Goal: Complete application form

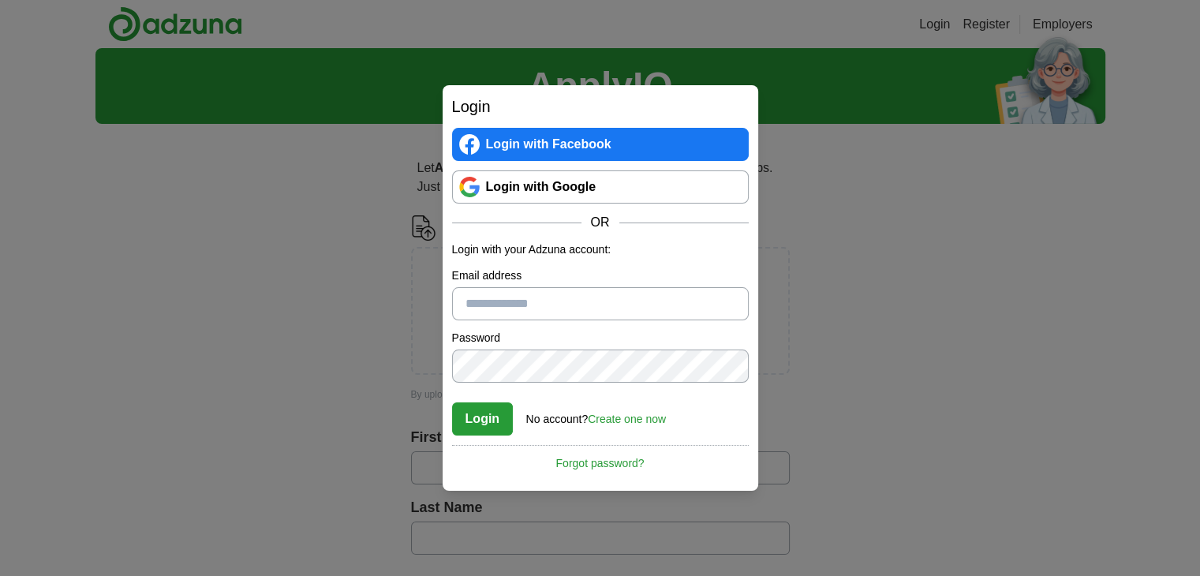
click at [494, 297] on input "Email address" at bounding box center [600, 303] width 297 height 33
type input "**********"
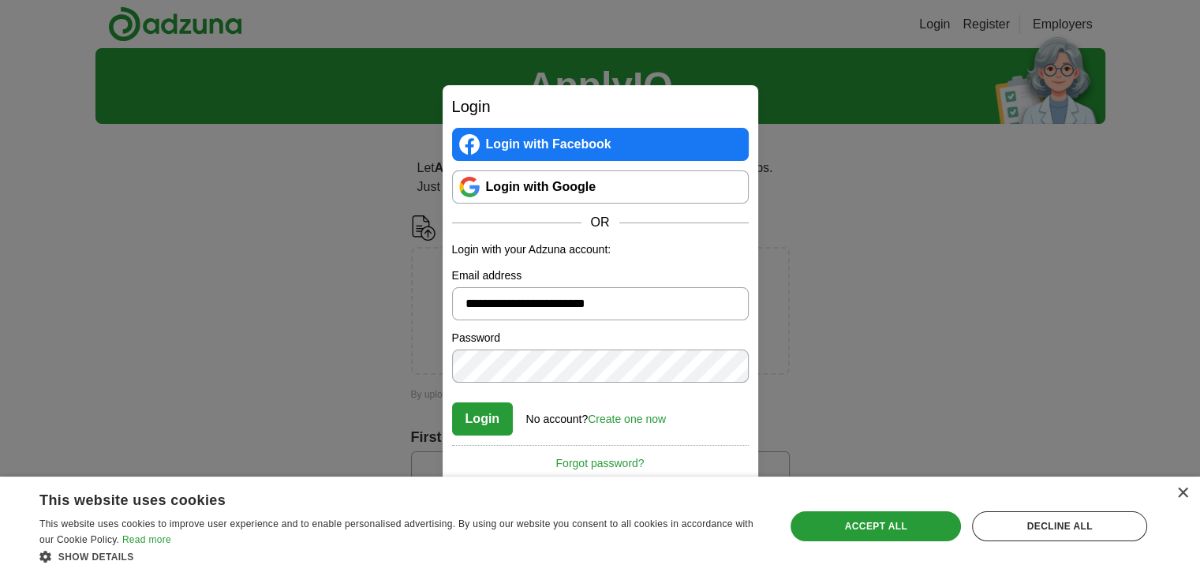
click at [452, 402] on button "Login" at bounding box center [483, 418] width 62 height 33
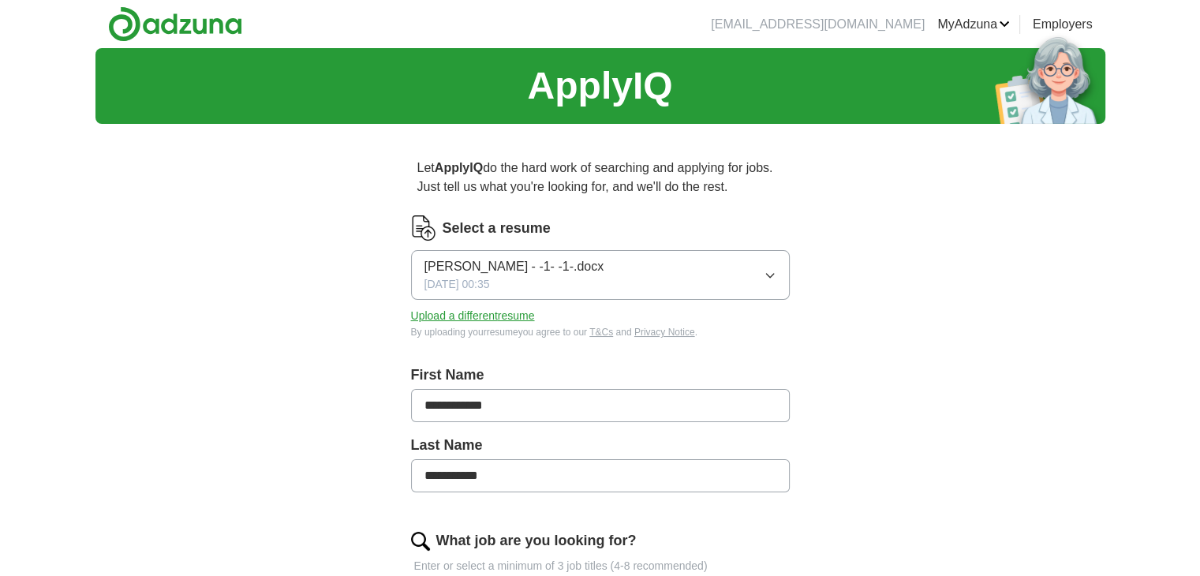
click at [525, 289] on div "Gopi Krishna Nallapuneni - -1- -1-.docx 07/10/2025, 00:35" at bounding box center [514, 274] width 180 height 35
click at [874, 326] on div "**********" at bounding box center [600, 559] width 1010 height 1023
click at [490, 323] on button "Upload a different resume" at bounding box center [473, 316] width 124 height 17
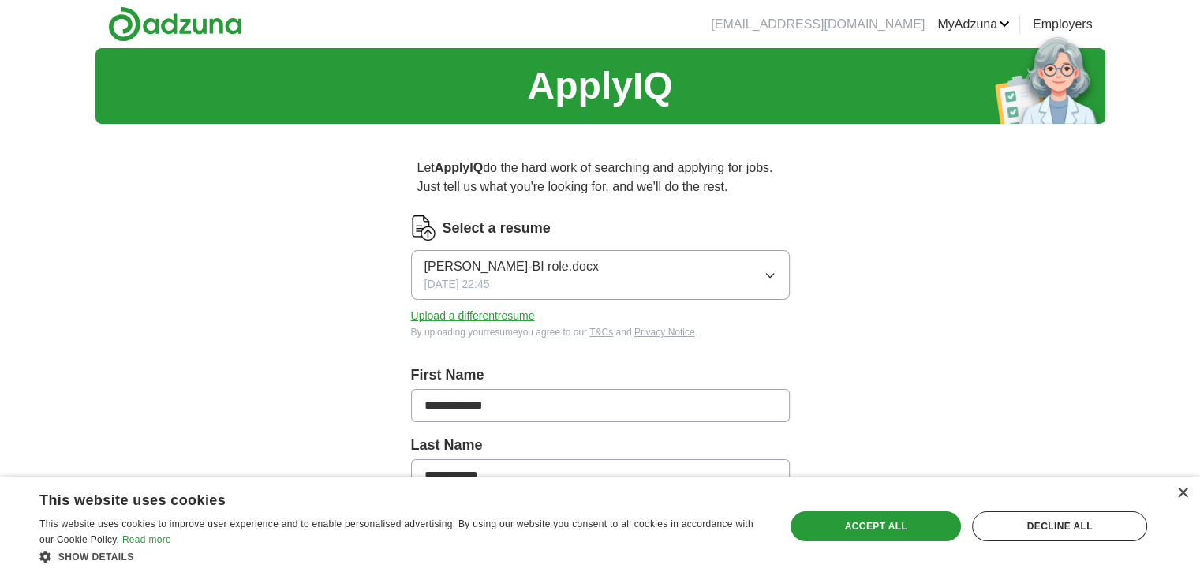
click at [517, 313] on button "Upload a different resume" at bounding box center [473, 316] width 124 height 17
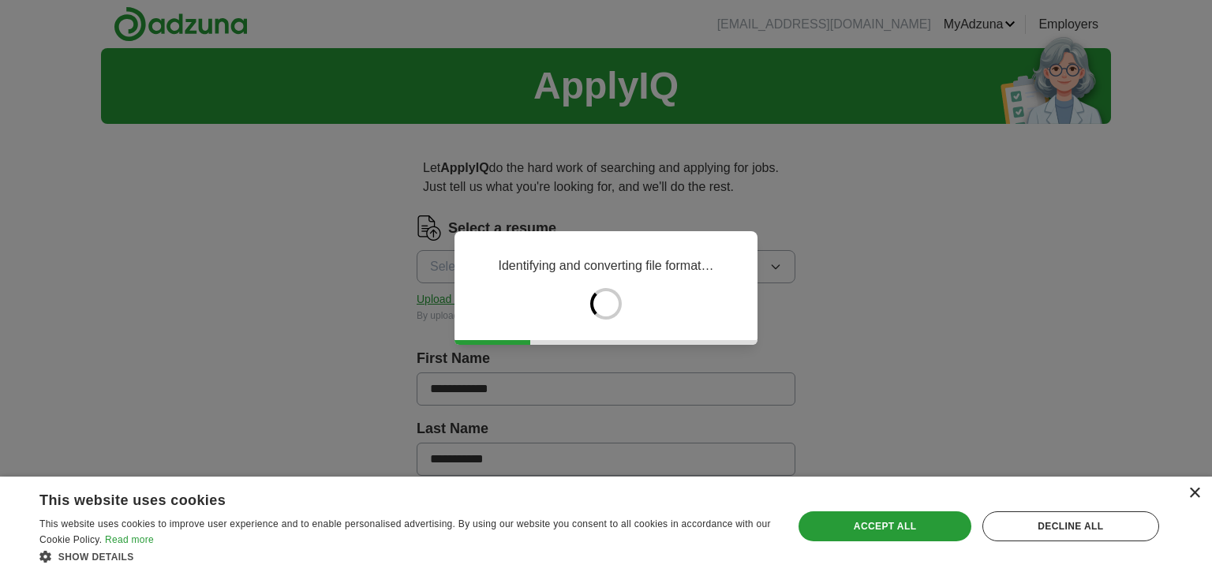
click at [1189, 490] on div "×" at bounding box center [1194, 493] width 12 height 12
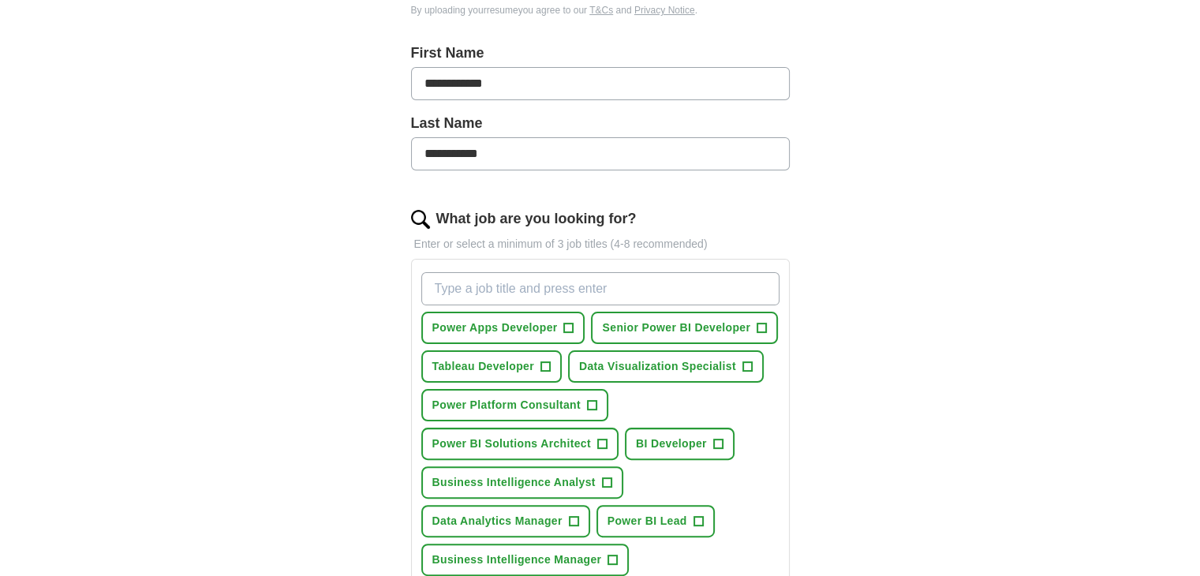
scroll to position [324, 0]
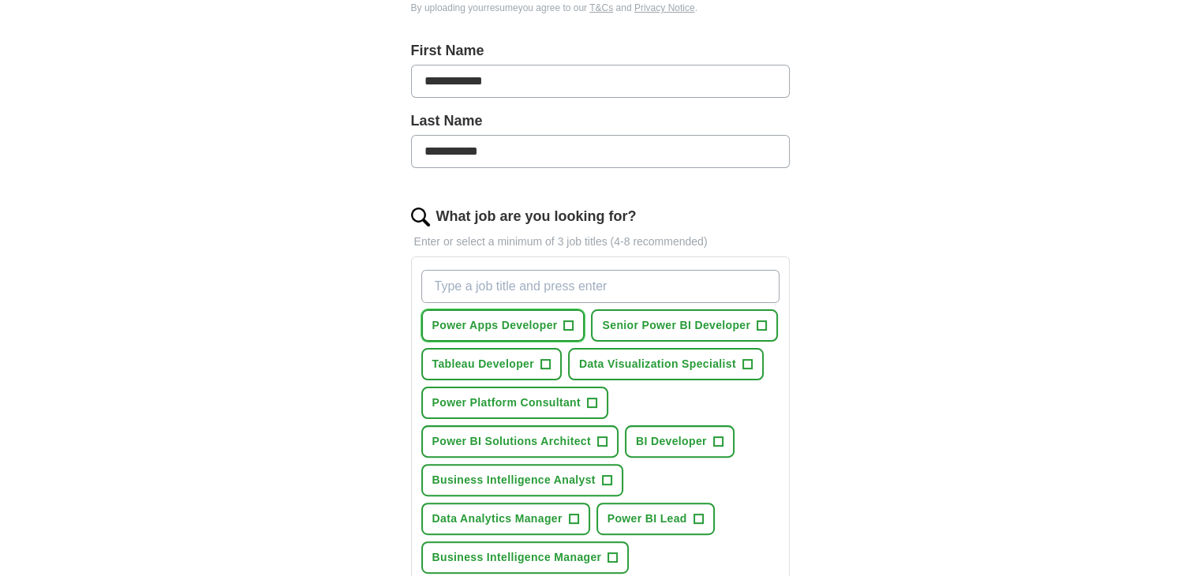
click at [573, 319] on button "Power Apps Developer +" at bounding box center [503, 325] width 164 height 32
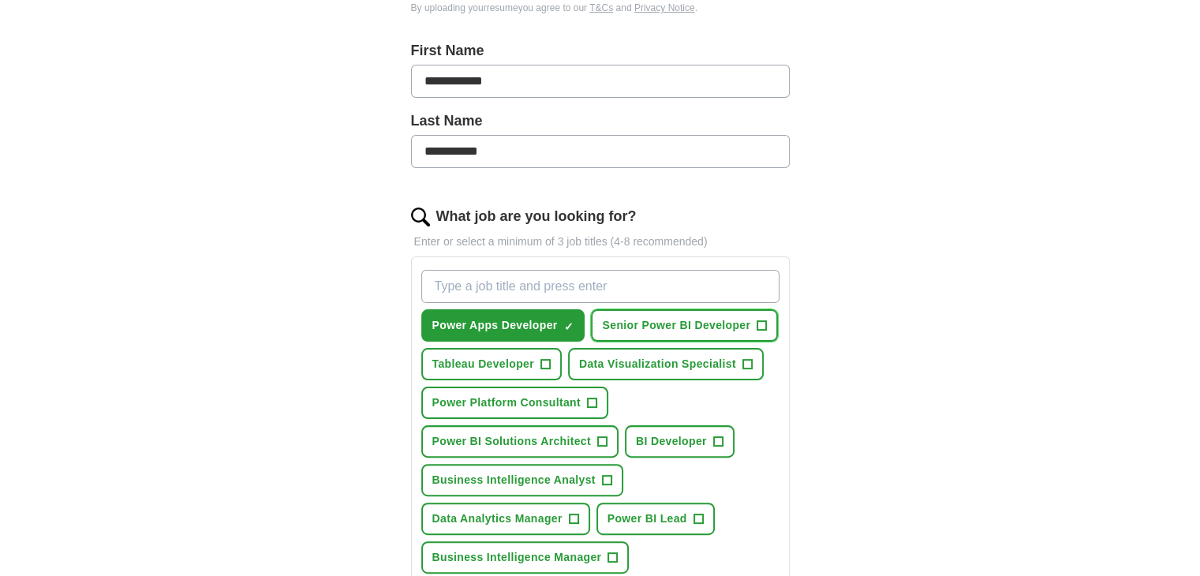
click at [760, 321] on span "+" at bounding box center [761, 325] width 9 height 13
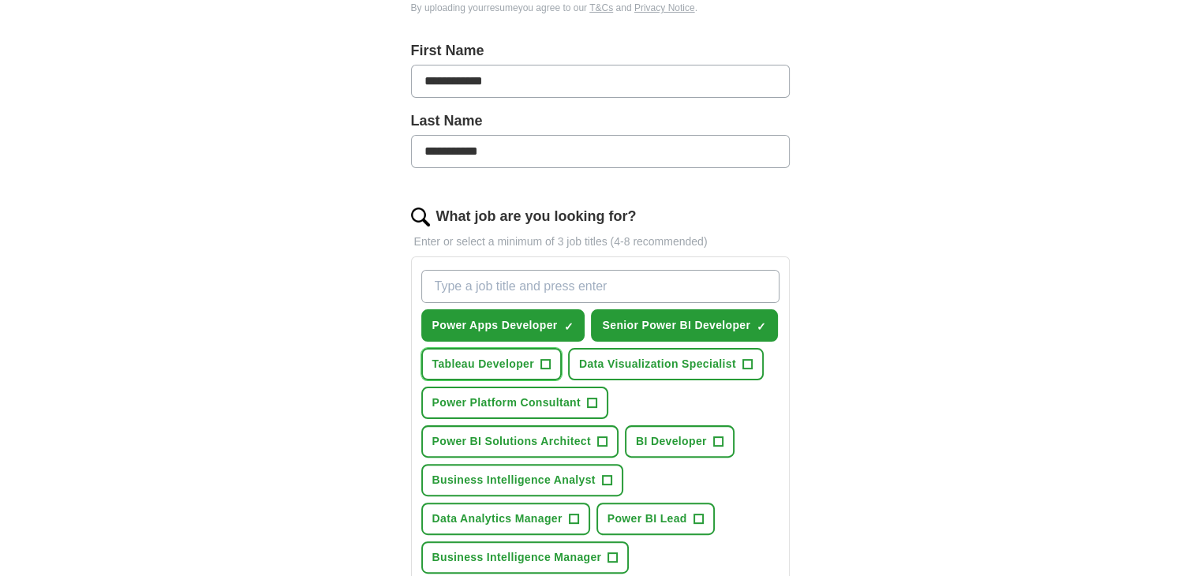
click at [547, 364] on span "+" at bounding box center [544, 364] width 9 height 13
click at [747, 360] on span "+" at bounding box center [746, 364] width 9 height 13
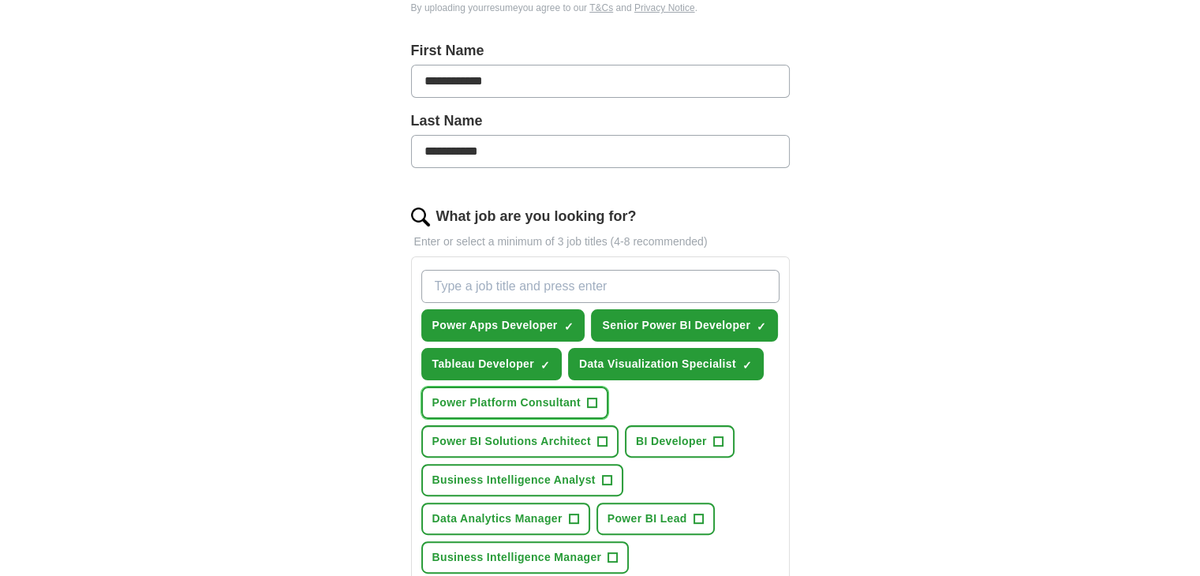
click at [589, 402] on span "+" at bounding box center [591, 403] width 9 height 13
click at [597, 442] on span "+" at bounding box center [601, 441] width 9 height 13
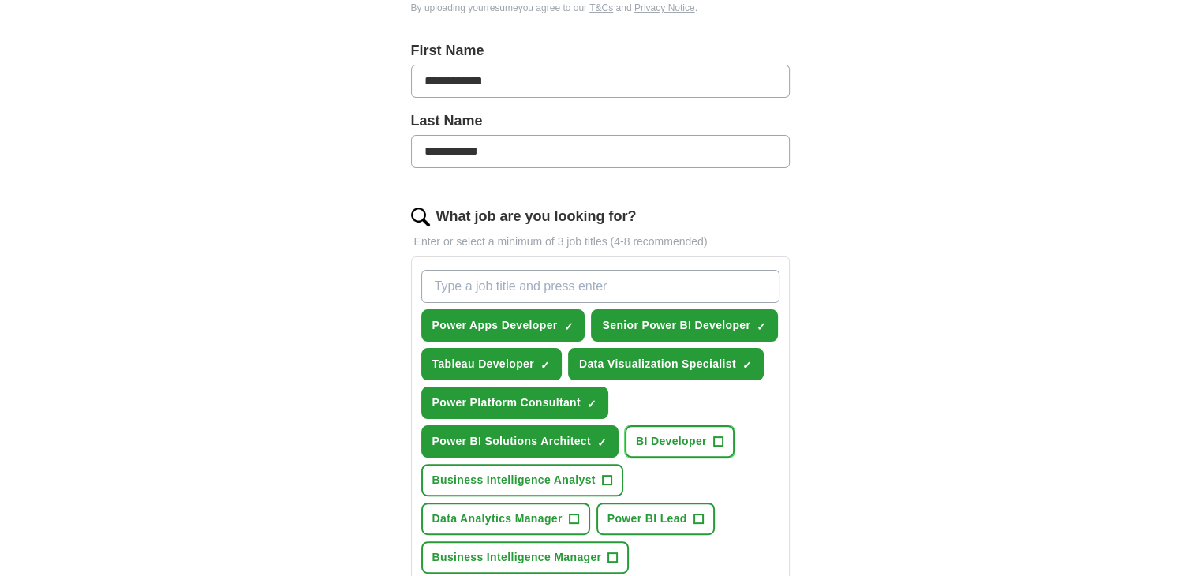
click at [714, 436] on span "+" at bounding box center [717, 441] width 9 height 13
click at [606, 475] on span "+" at bounding box center [606, 480] width 9 height 13
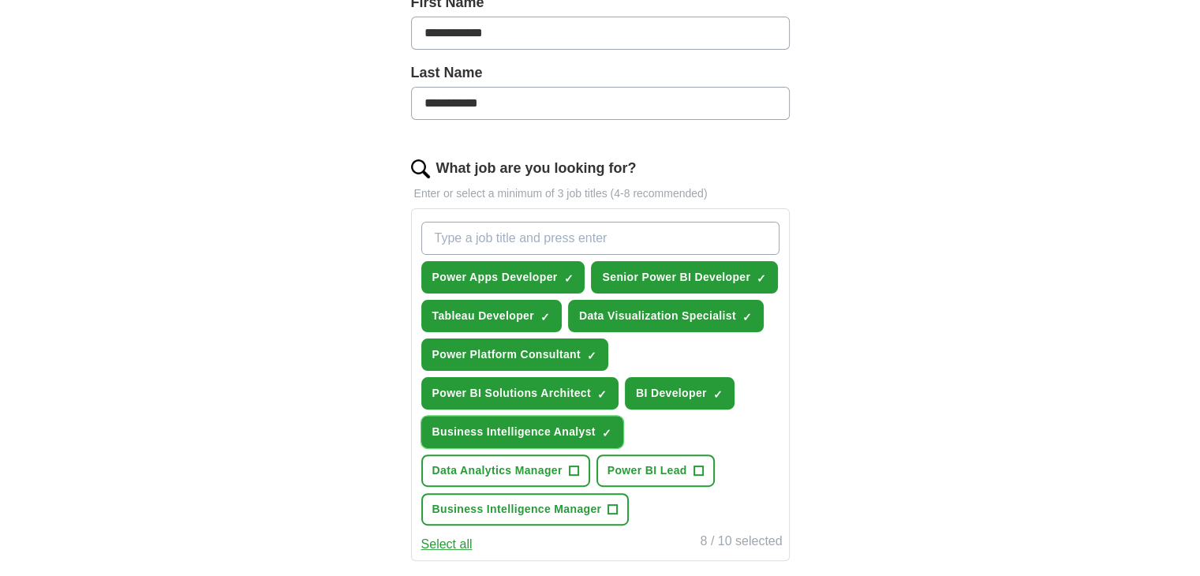
scroll to position [374, 0]
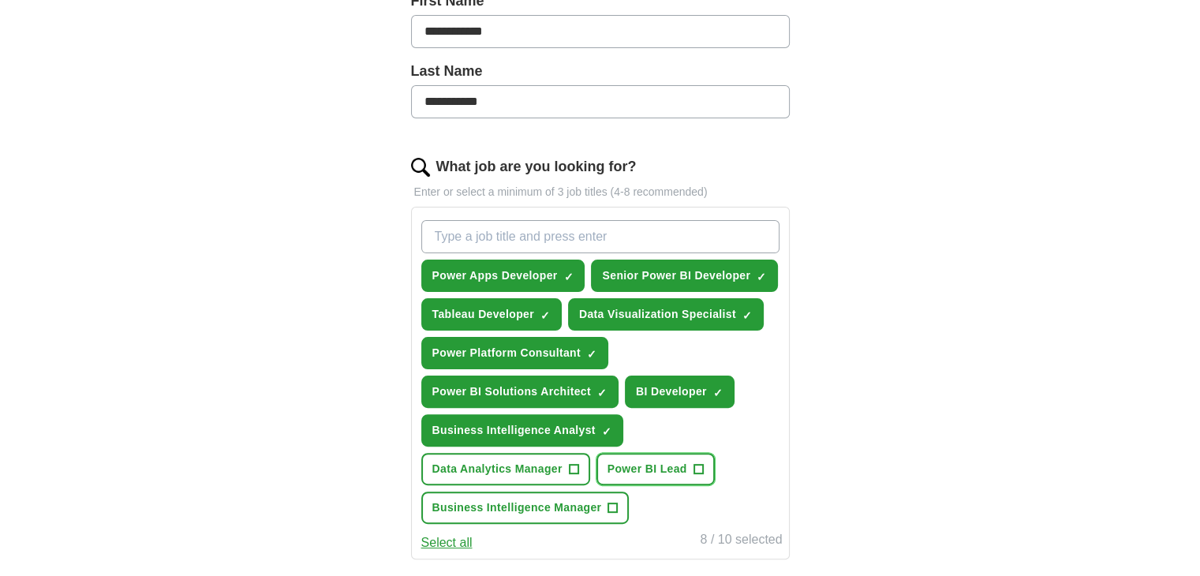
click at [697, 463] on span "+" at bounding box center [697, 469] width 9 height 13
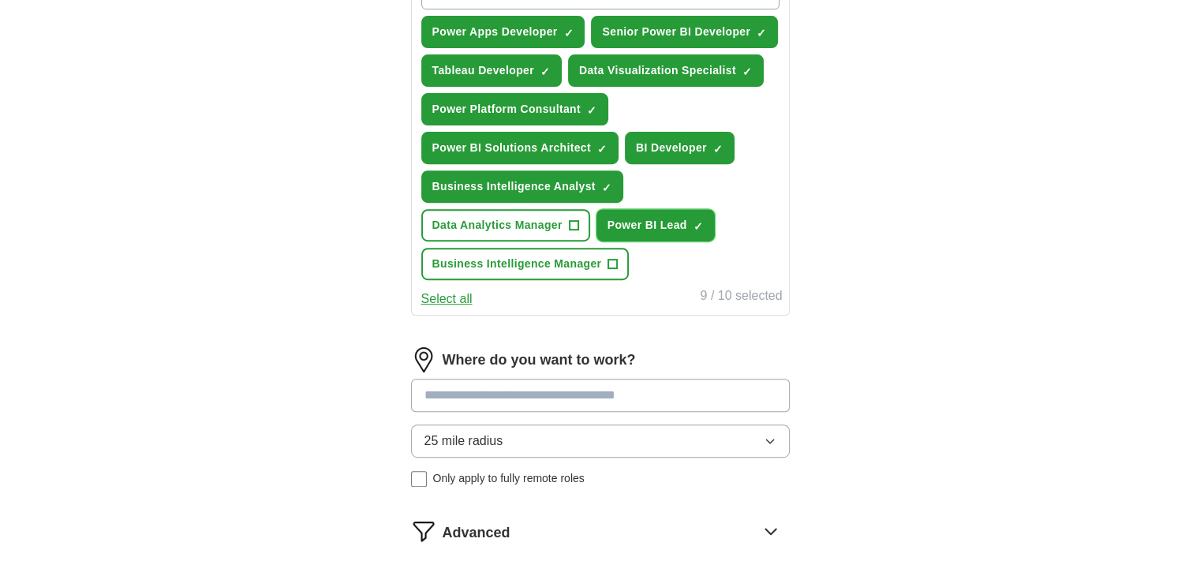
scroll to position [624, 0]
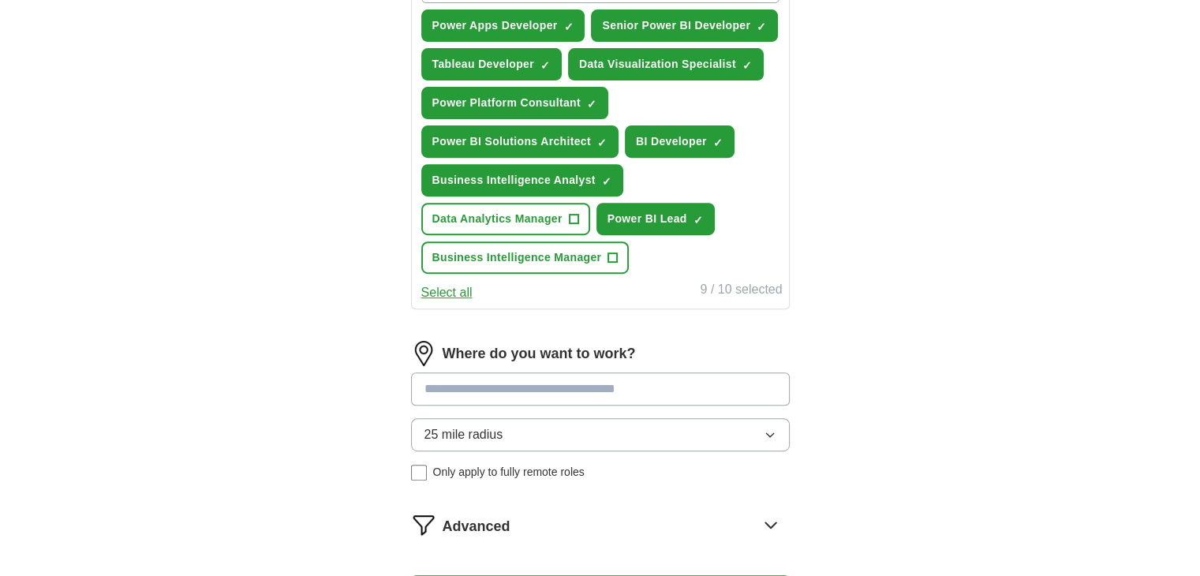
click at [590, 386] on input at bounding box center [600, 388] width 379 height 33
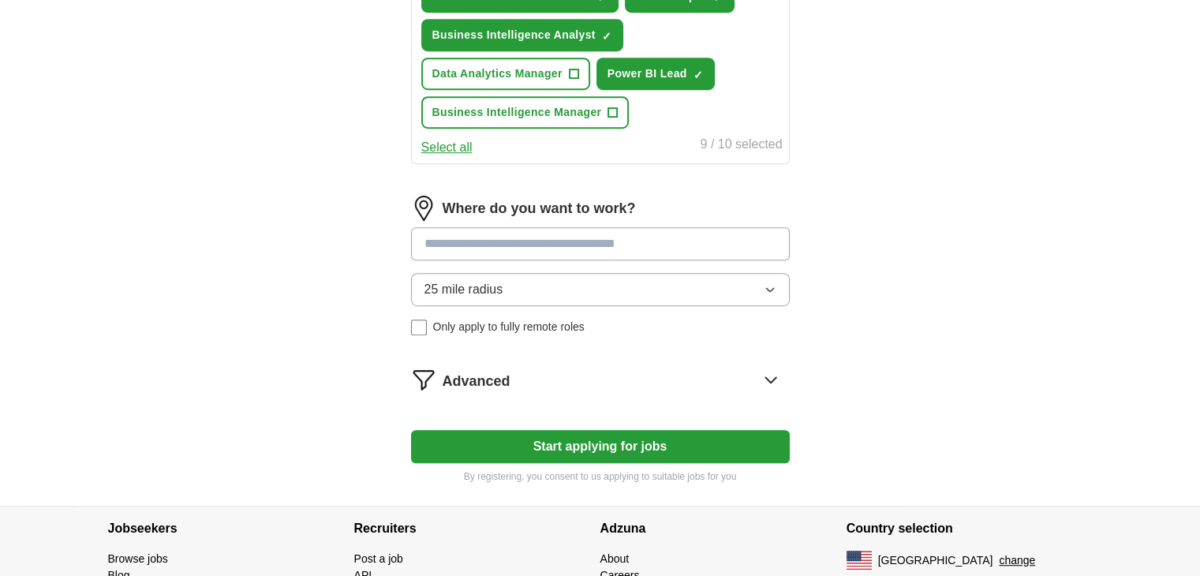
scroll to position [770, 0]
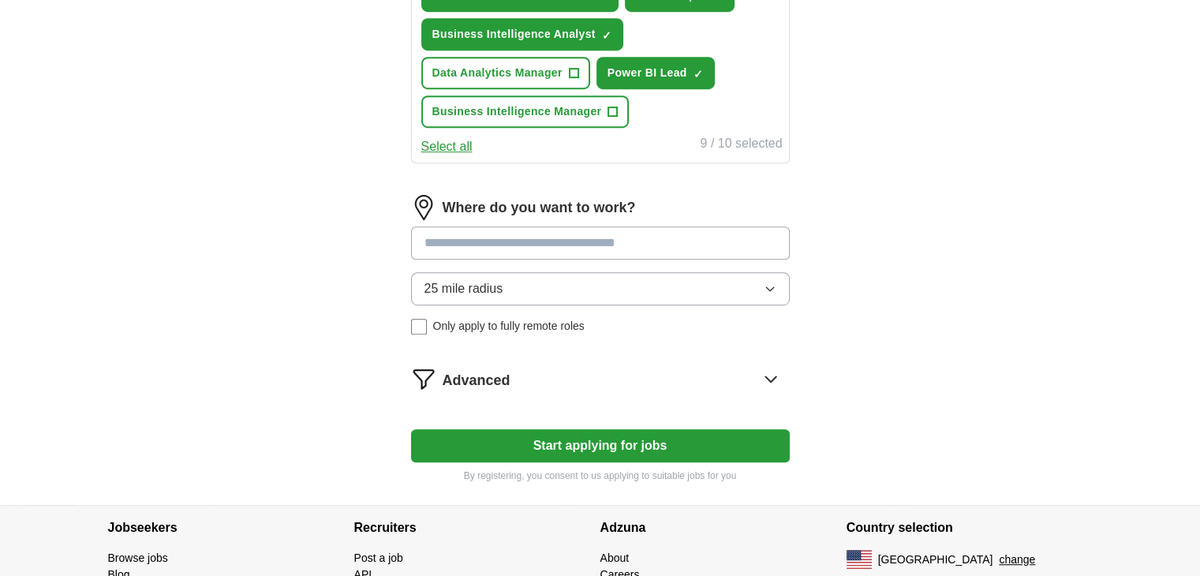
click at [609, 240] on input at bounding box center [600, 242] width 379 height 33
click at [596, 244] on input at bounding box center [600, 242] width 379 height 33
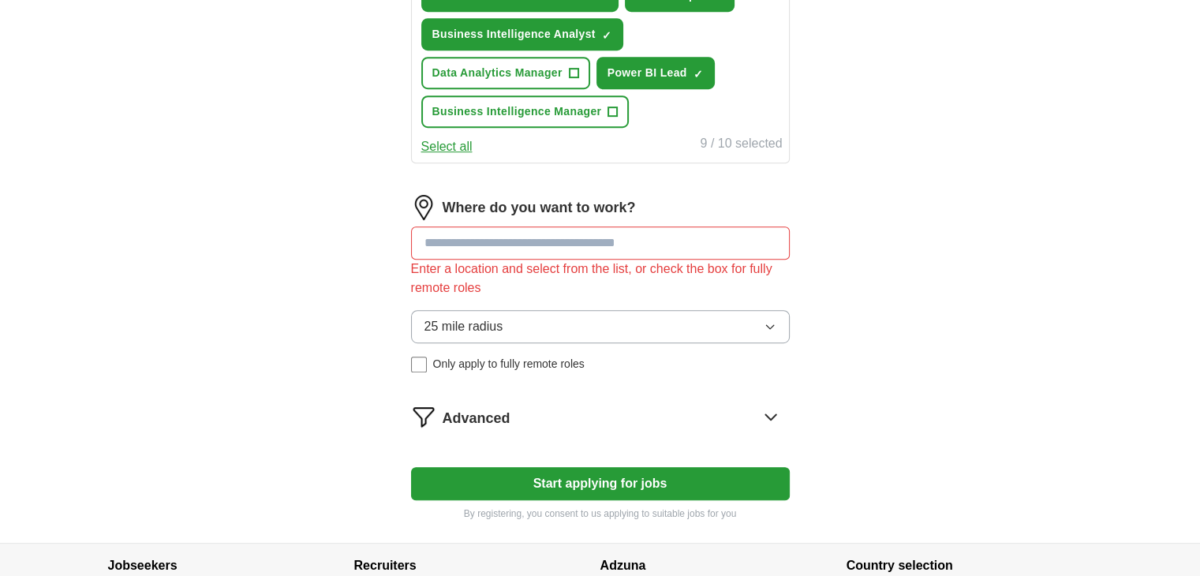
click at [685, 237] on input at bounding box center [600, 242] width 379 height 33
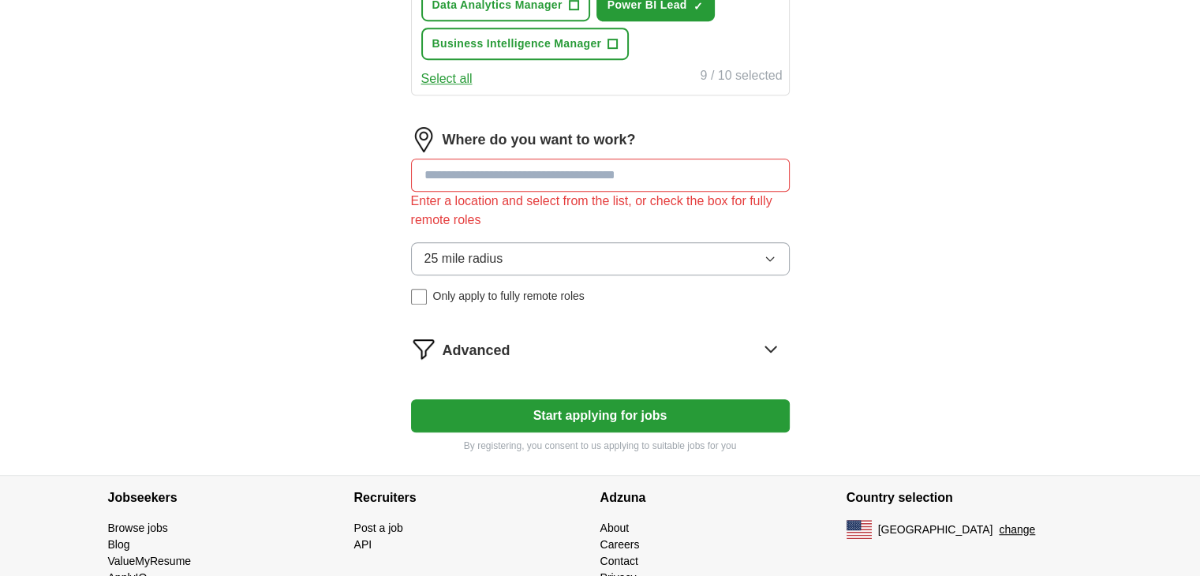
scroll to position [852, 0]
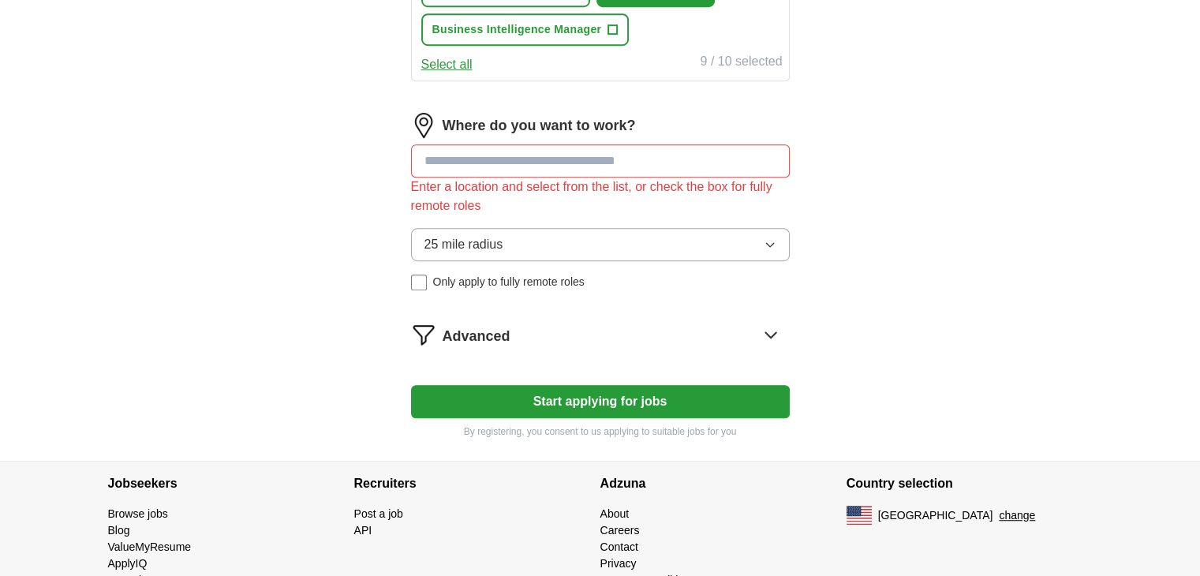
click at [615, 393] on button "Start applying for jobs" at bounding box center [600, 401] width 379 height 33
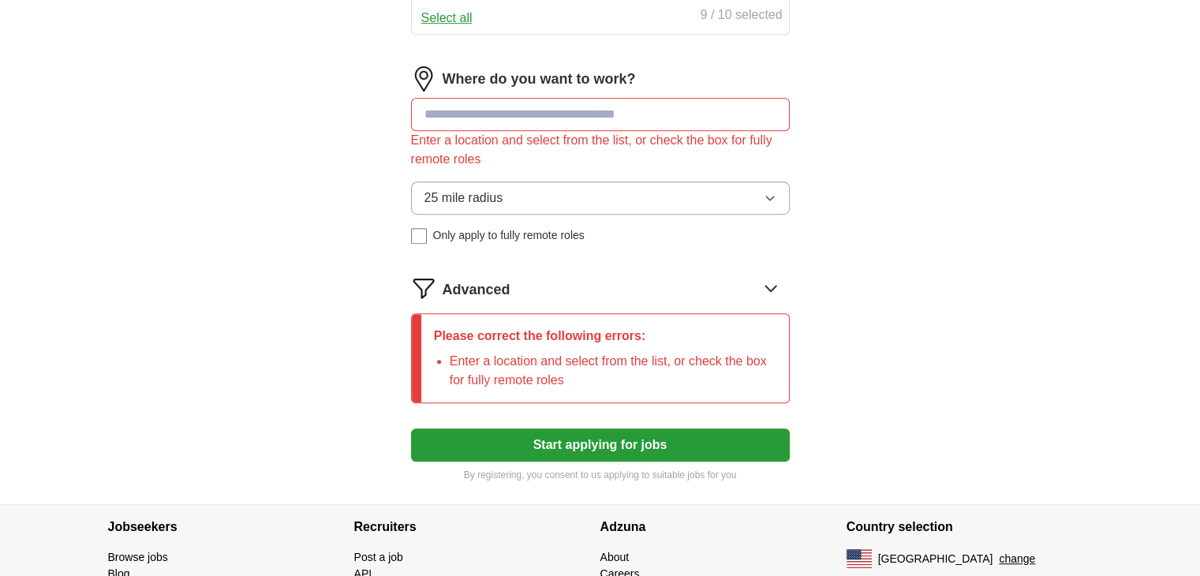
scroll to position [899, 0]
click at [491, 105] on input at bounding box center [600, 113] width 379 height 33
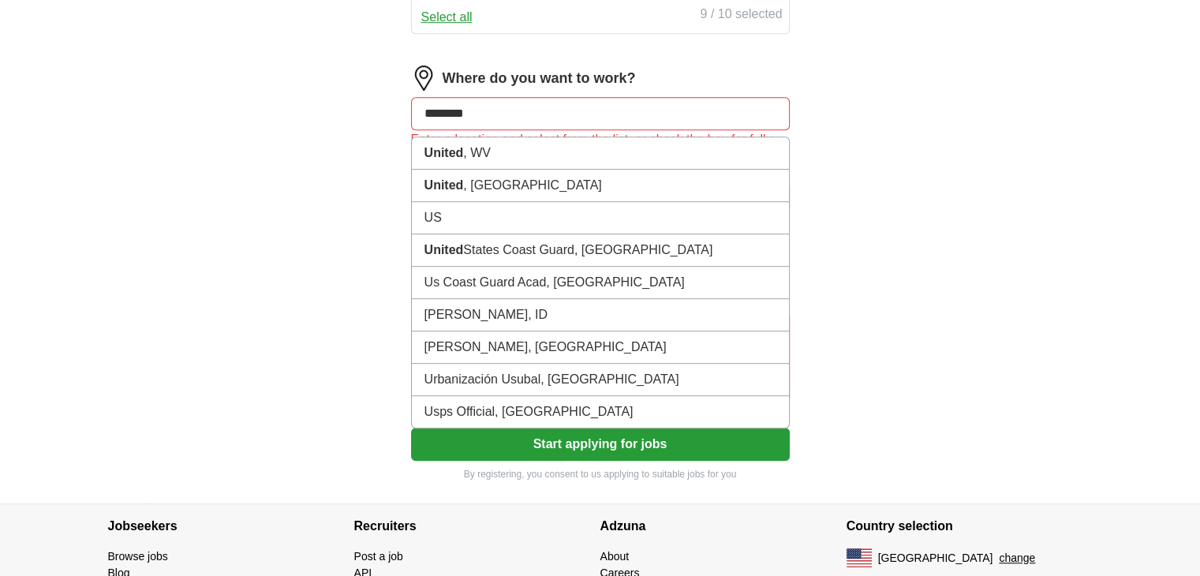
type input "*********"
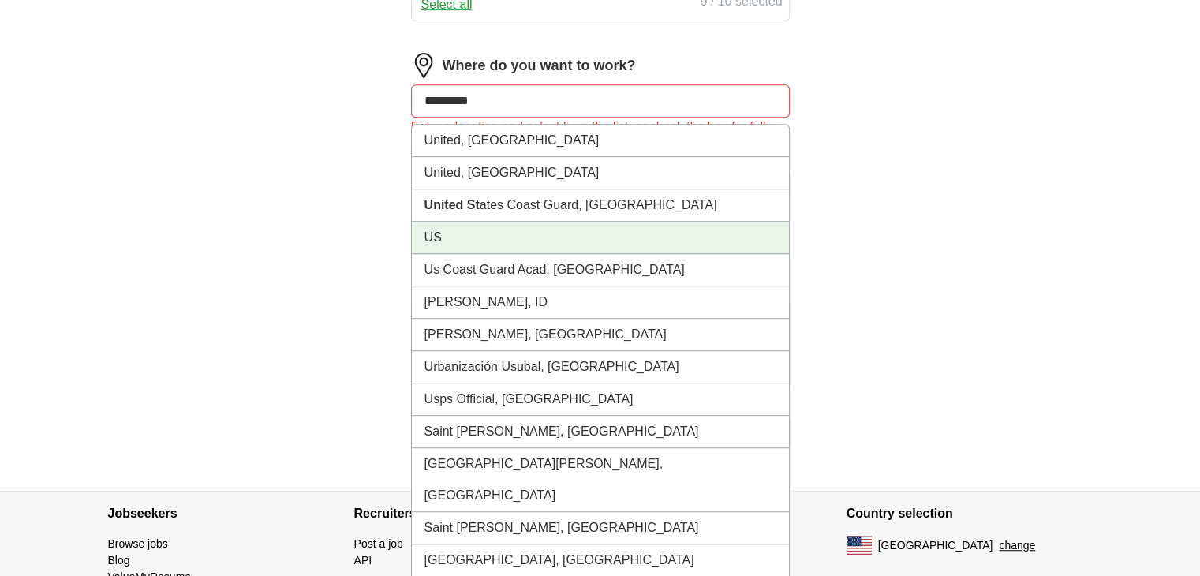
scroll to position [913, 0]
click at [454, 226] on li "US" at bounding box center [600, 236] width 377 height 32
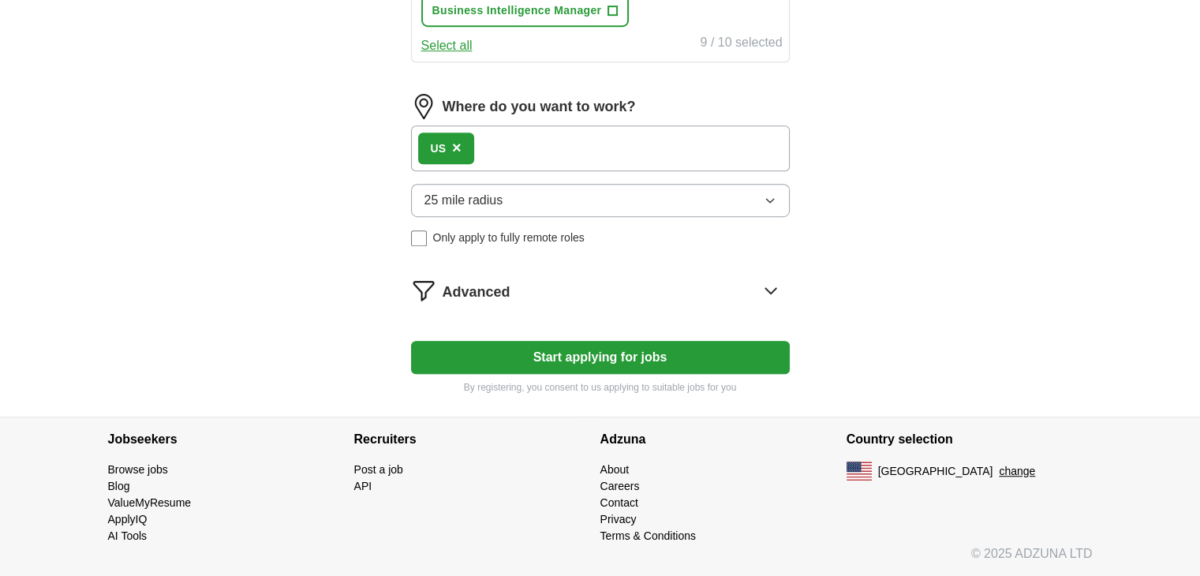
scroll to position [864, 0]
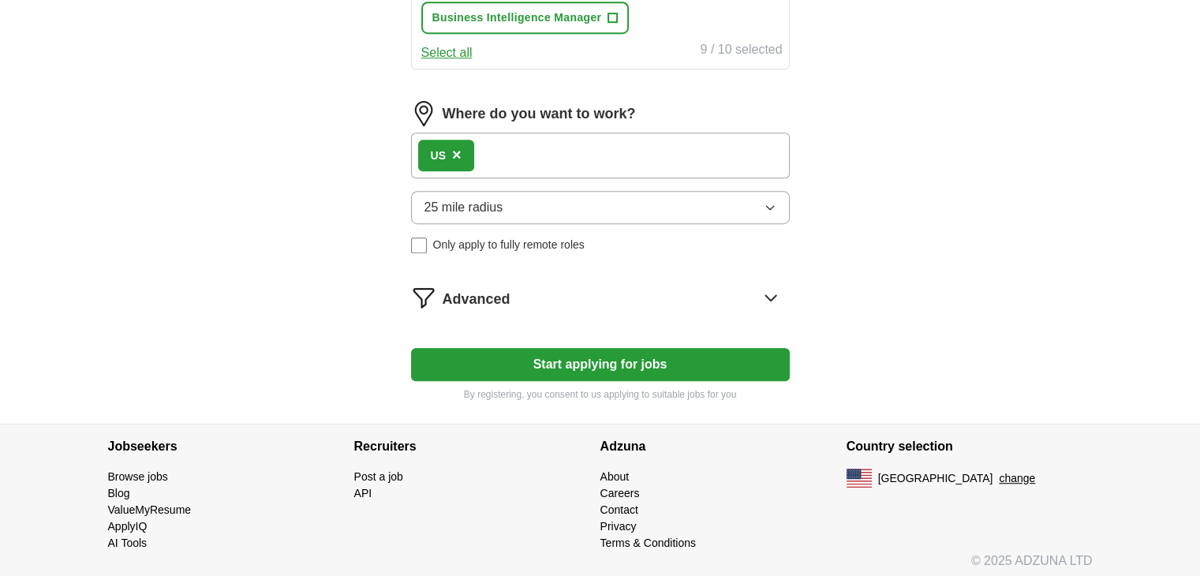
click at [562, 370] on button "Start applying for jobs" at bounding box center [600, 364] width 379 height 33
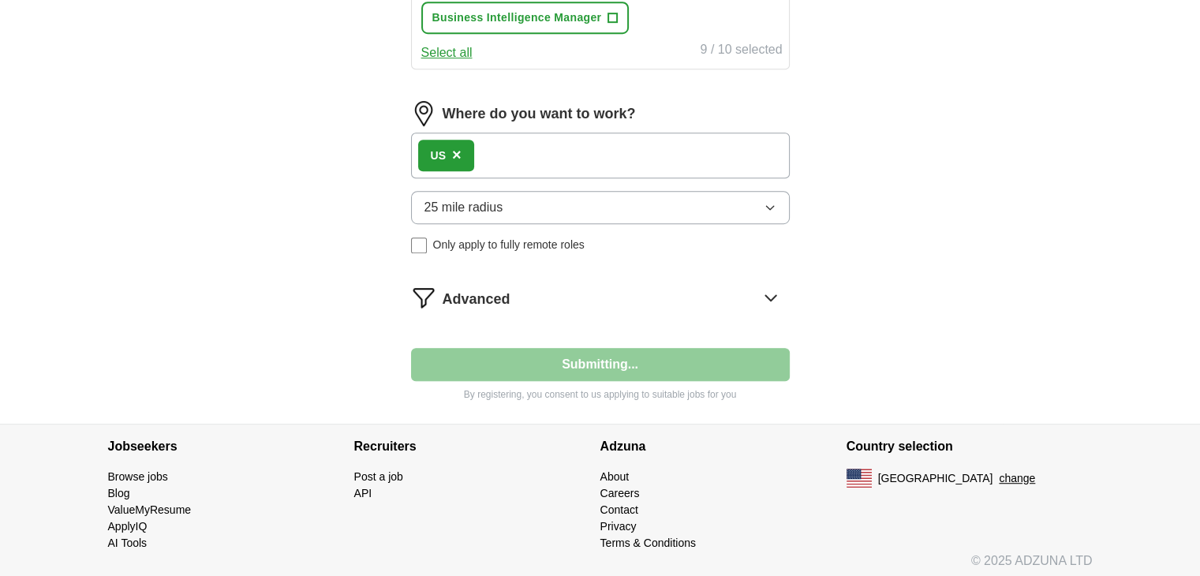
select select "**"
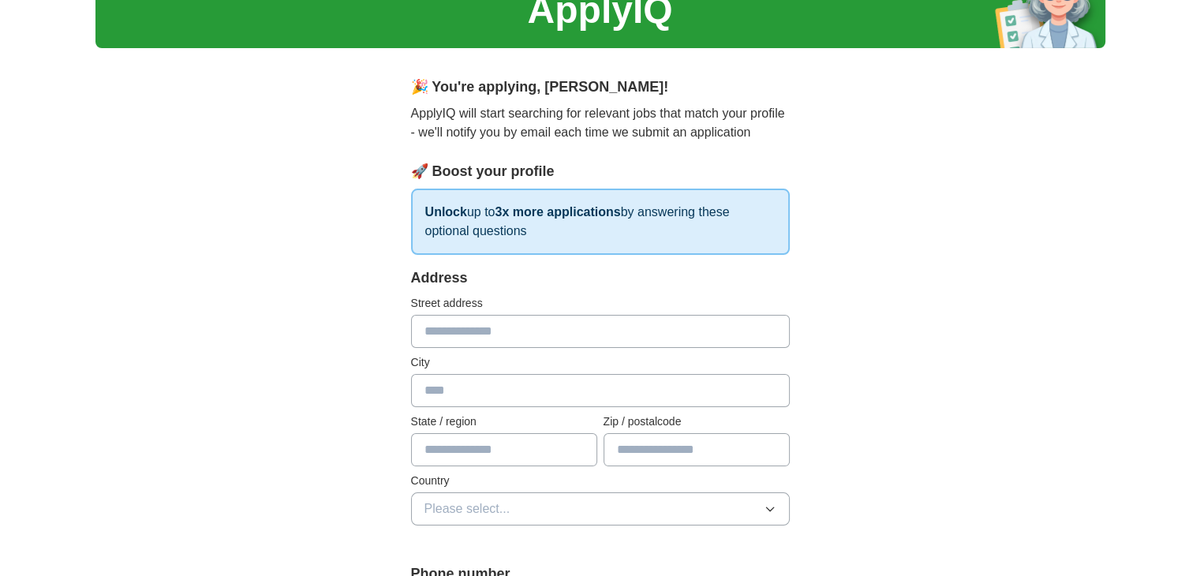
scroll to position [78, 0]
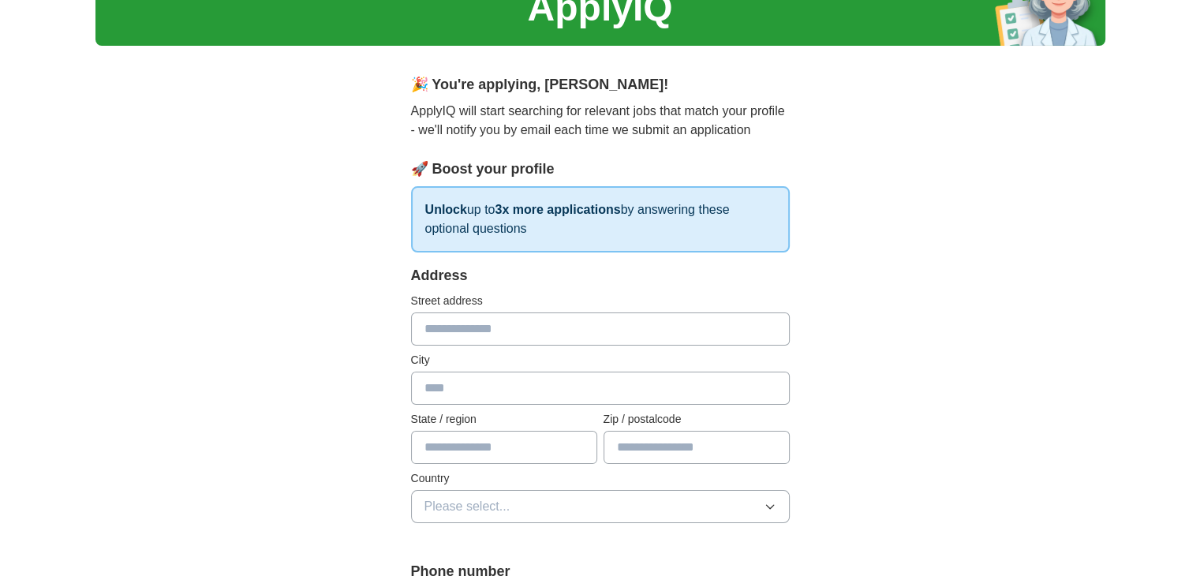
click at [521, 321] on input "text" at bounding box center [600, 328] width 379 height 33
click at [488, 331] on input "**********" at bounding box center [600, 328] width 379 height 33
type input "**********"
click at [479, 374] on input "text" at bounding box center [600, 388] width 379 height 33
type input "*********"
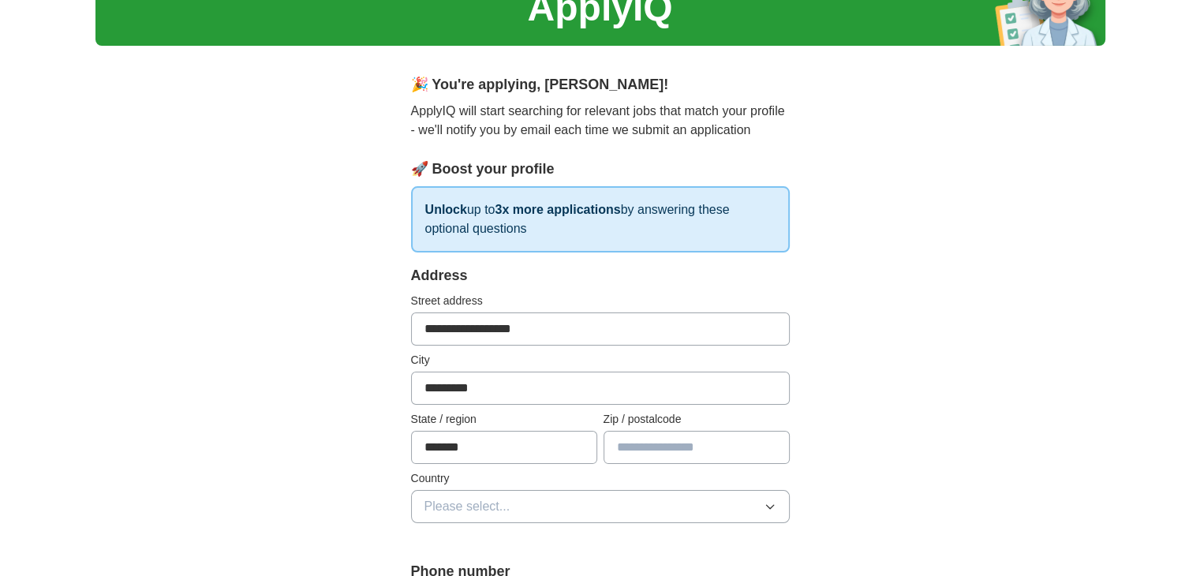
type input "*******"
type input "*****"
click at [476, 518] on button "Please select..." at bounding box center [600, 506] width 379 height 33
click at [467, 568] on span "United States" at bounding box center [490, 575] width 132 height 19
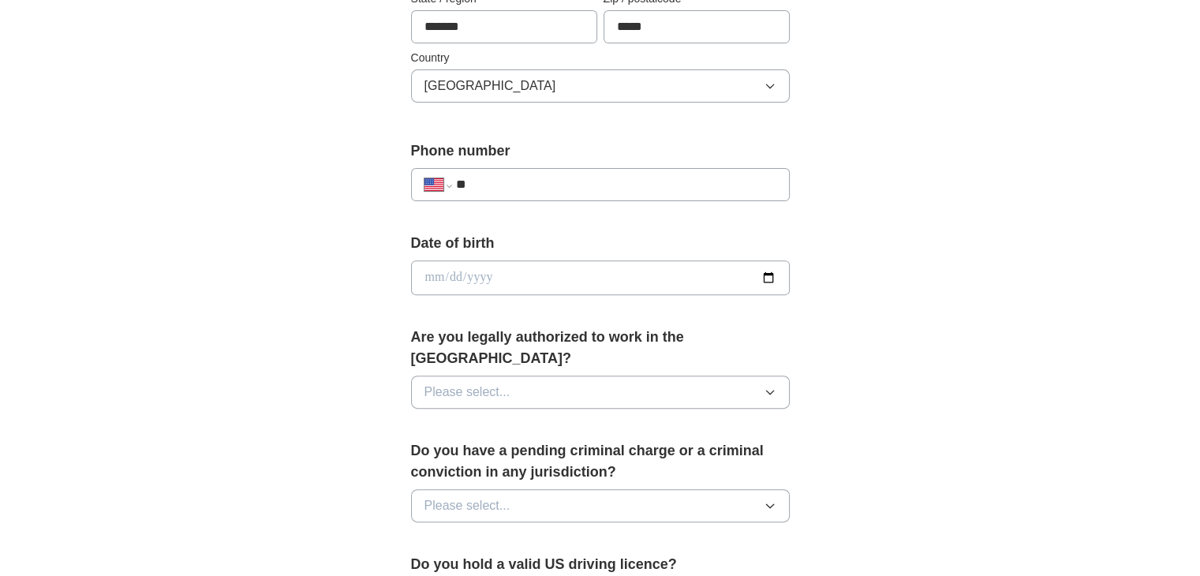
scroll to position [501, 0]
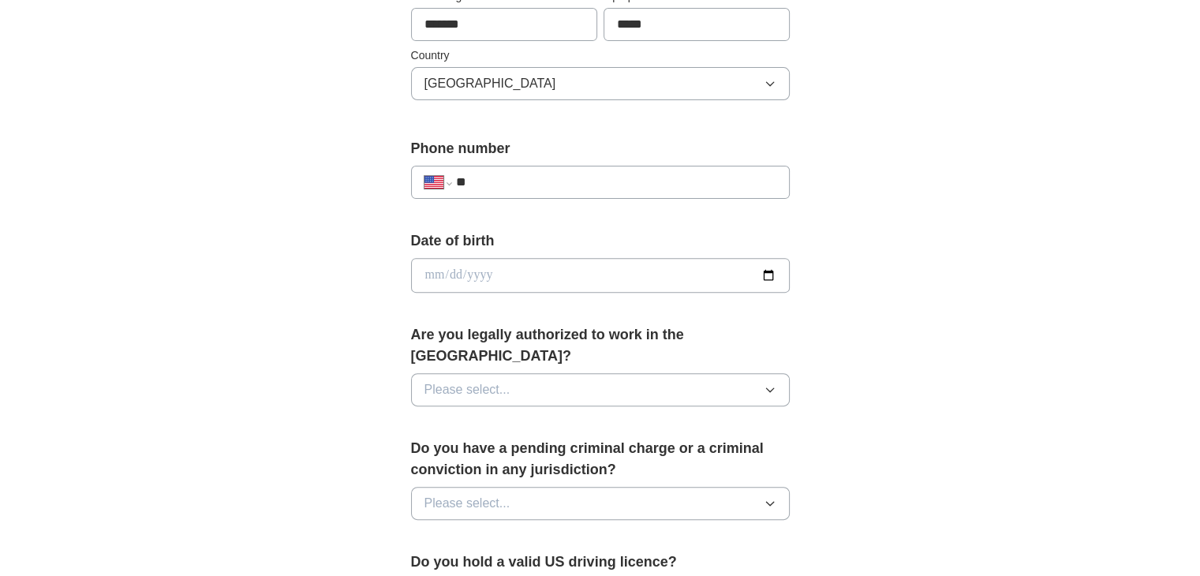
click at [521, 183] on input "**" at bounding box center [615, 182] width 320 height 19
type input "**********"
click at [586, 373] on button "Please select..." at bounding box center [600, 389] width 379 height 33
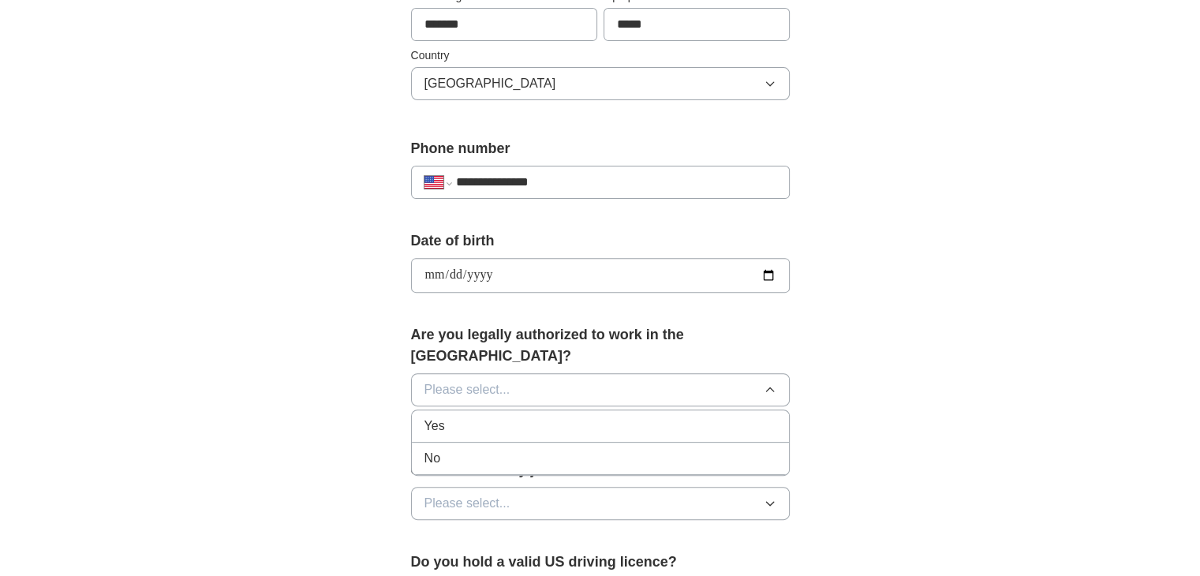
click at [486, 411] on li "Yes" at bounding box center [600, 426] width 377 height 32
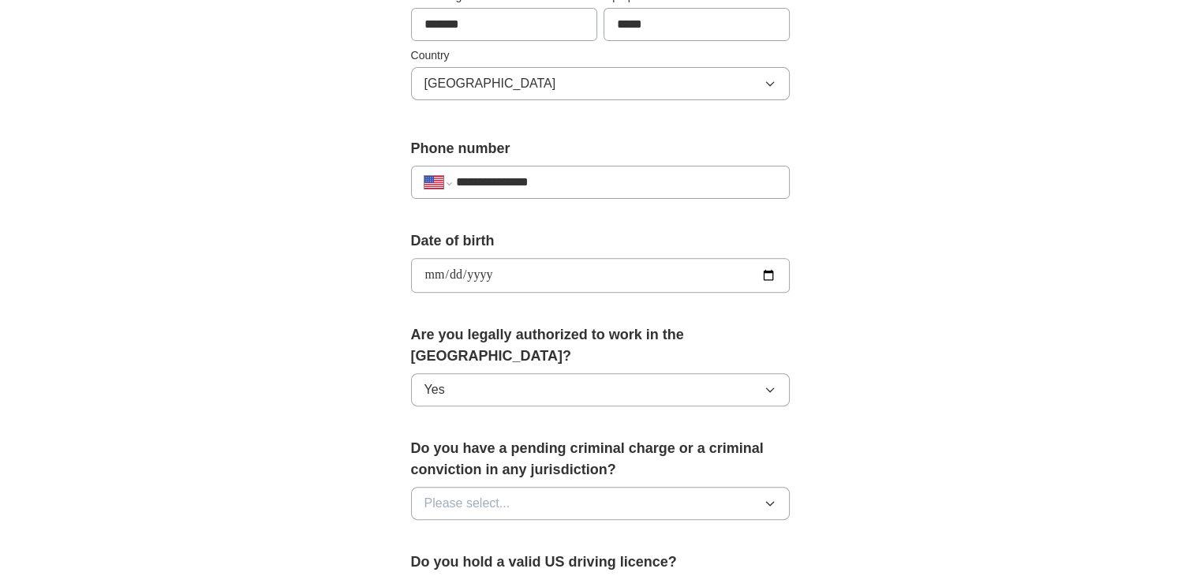
click at [495, 494] on span "Please select..." at bounding box center [467, 503] width 86 height 19
click at [450, 562] on div "No" at bounding box center [600, 571] width 352 height 19
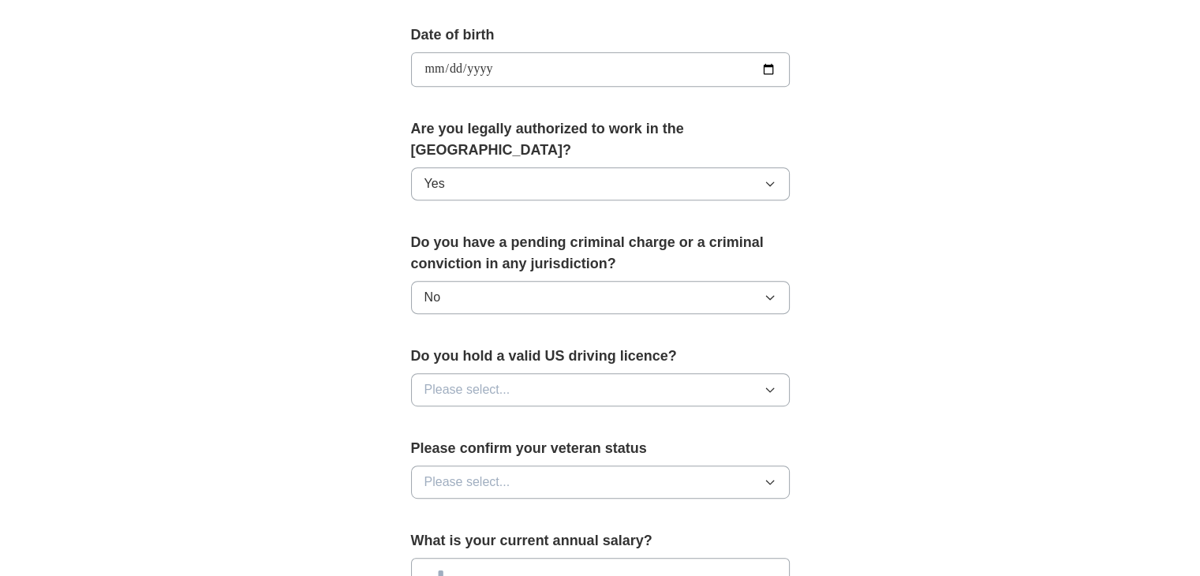
scroll to position [708, 0]
click at [502, 379] on span "Please select..." at bounding box center [467, 388] width 86 height 19
click at [477, 415] on div "Yes" at bounding box center [600, 424] width 352 height 19
click at [459, 471] on span "Please select..." at bounding box center [467, 480] width 86 height 19
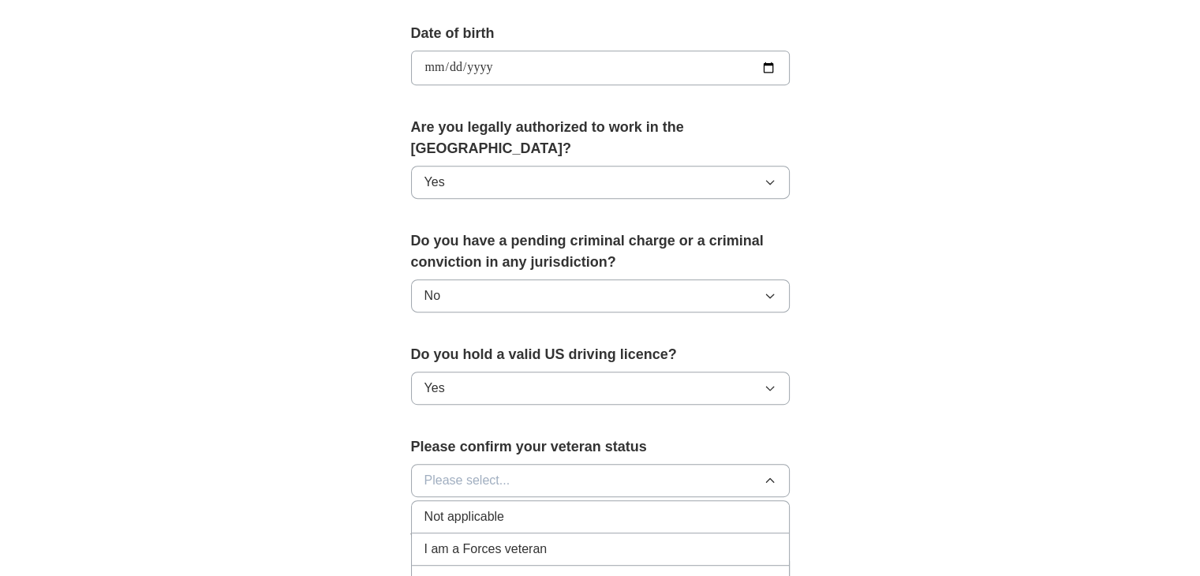
click at [448, 507] on span "Not applicable" at bounding box center [464, 516] width 80 height 19
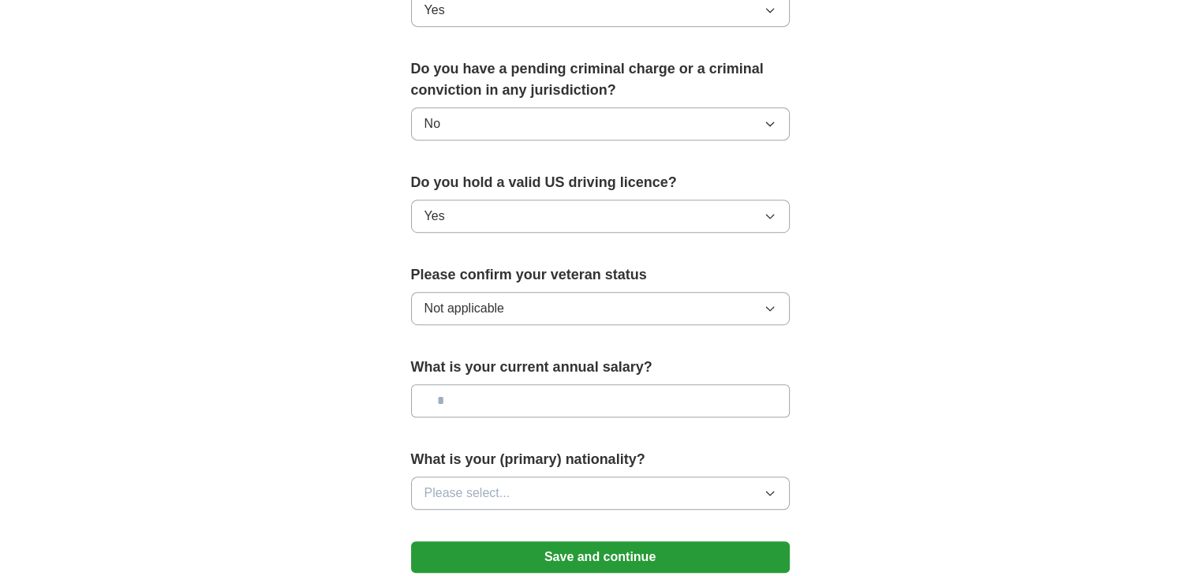
scroll to position [883, 0]
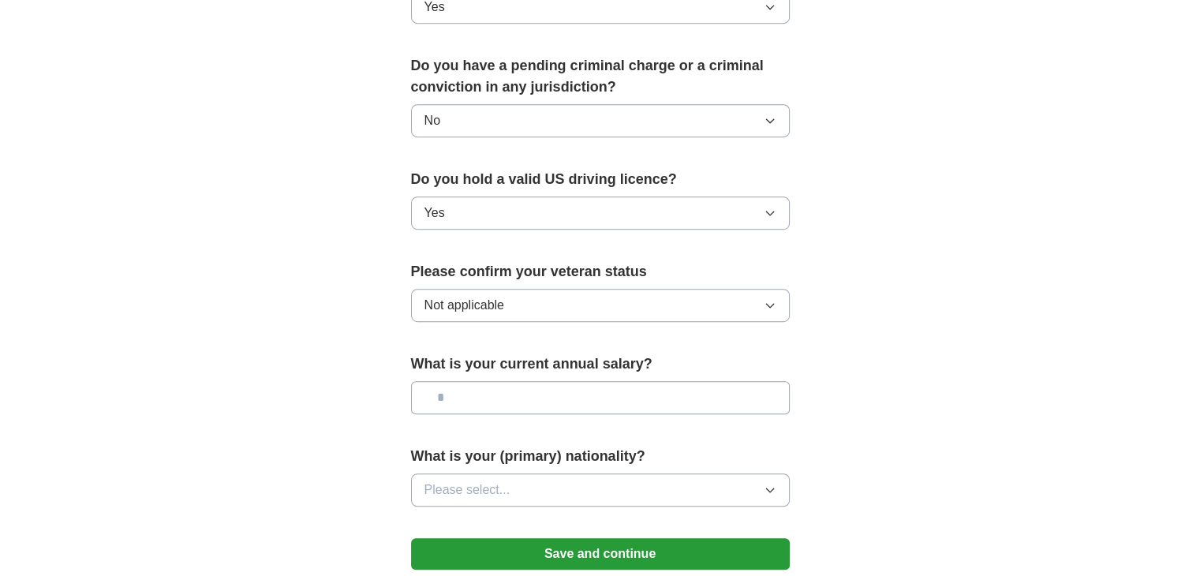
click at [508, 381] on input "text" at bounding box center [600, 397] width 379 height 33
type input "********"
click at [509, 480] on span "Please select..." at bounding box center [467, 489] width 86 height 19
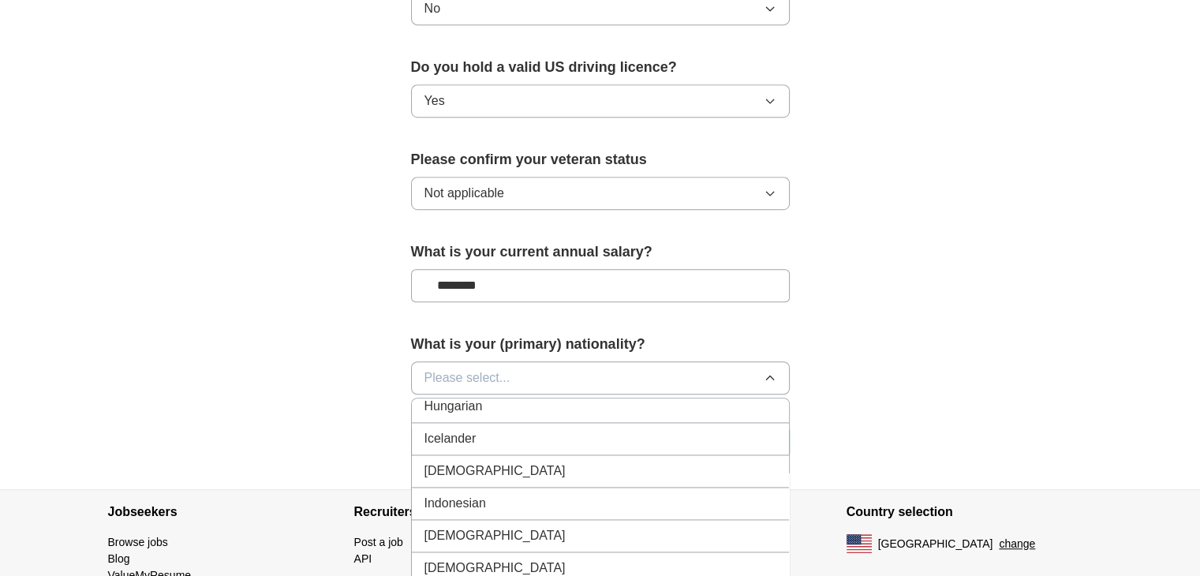
scroll to position [0, 0]
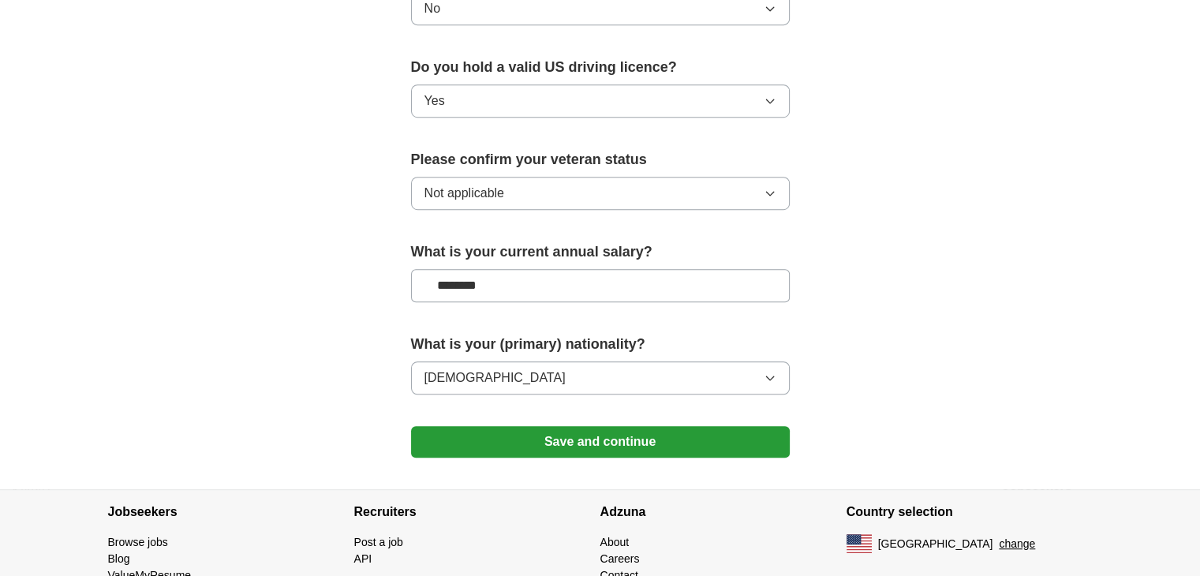
click at [546, 426] on button "Save and continue" at bounding box center [600, 442] width 379 height 32
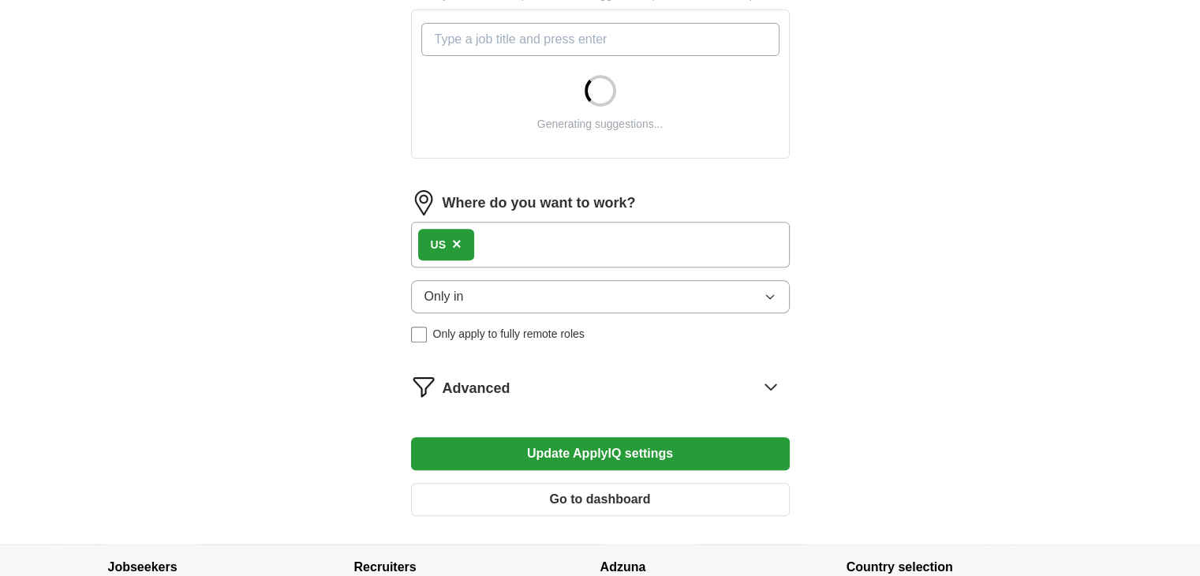
scroll to position [571, 0]
click at [481, 288] on button "Only in" at bounding box center [600, 296] width 379 height 33
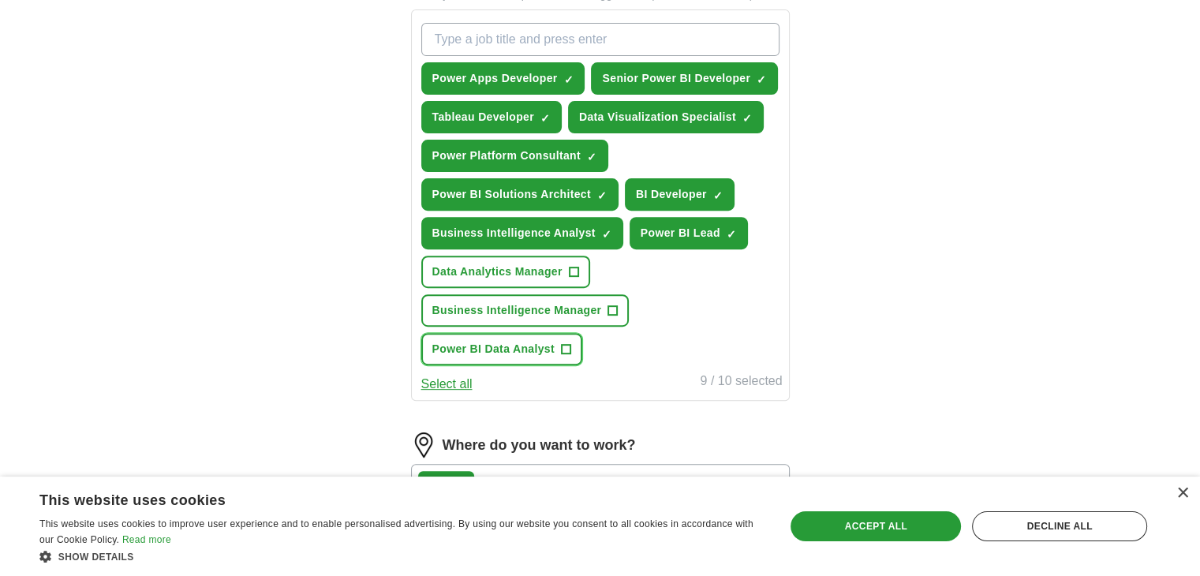
click at [532, 342] on span "Power BI Data Analyst" at bounding box center [493, 349] width 122 height 17
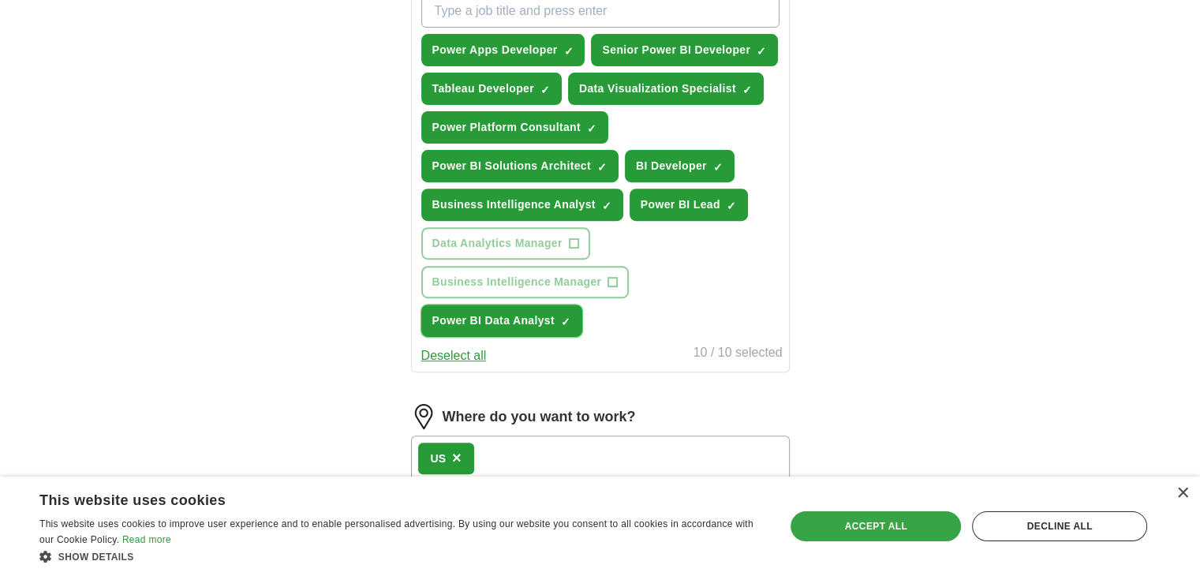
scroll to position [602, 0]
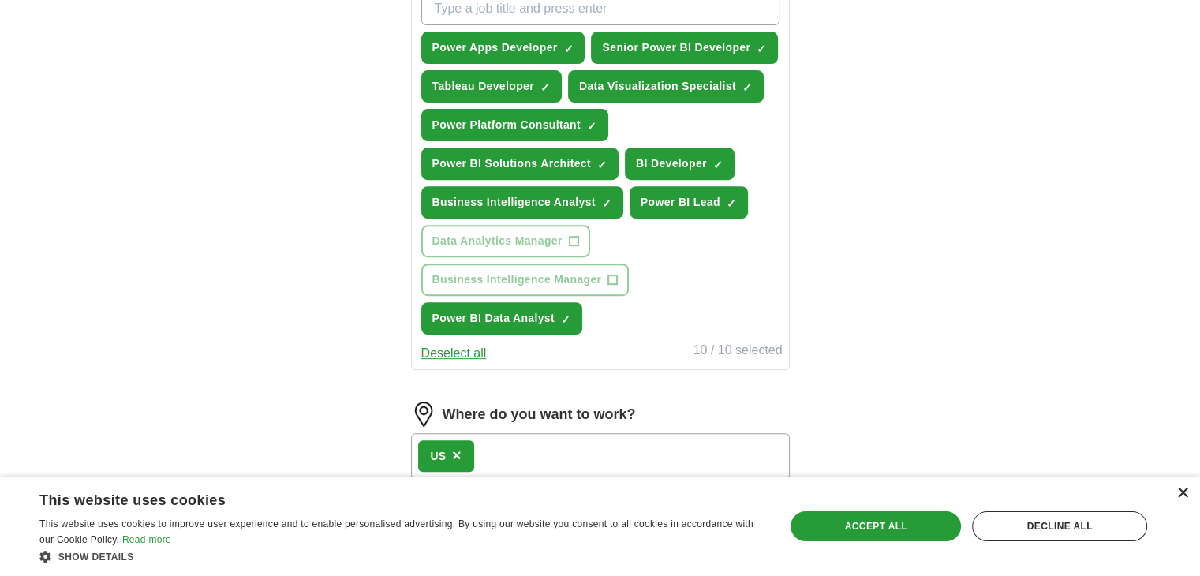
click at [1186, 491] on div "×" at bounding box center [1182, 493] width 12 height 12
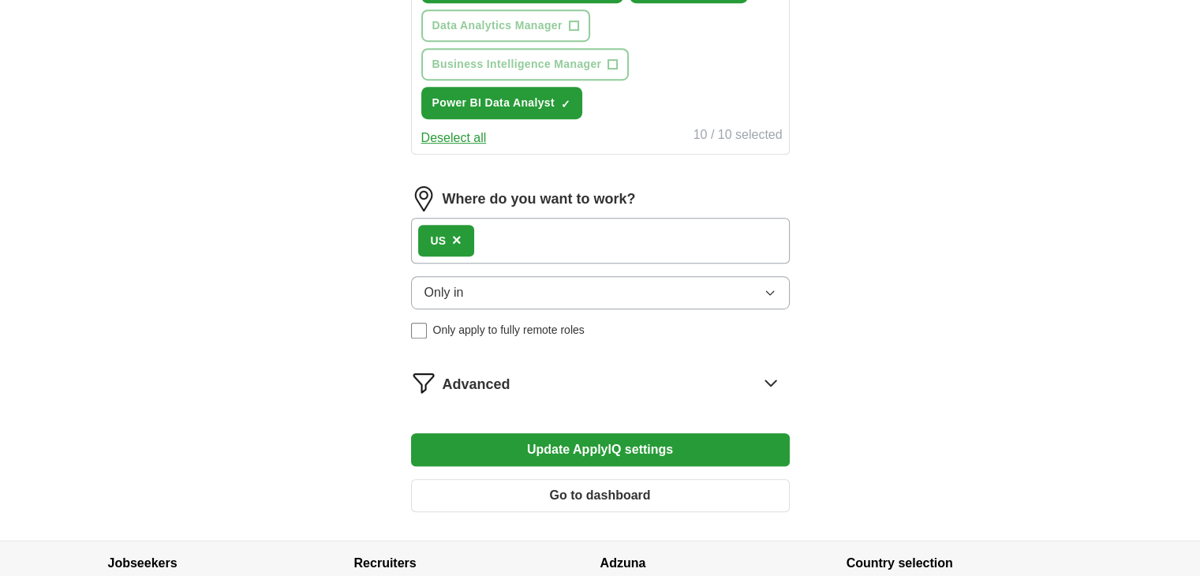
scroll to position [861, 0]
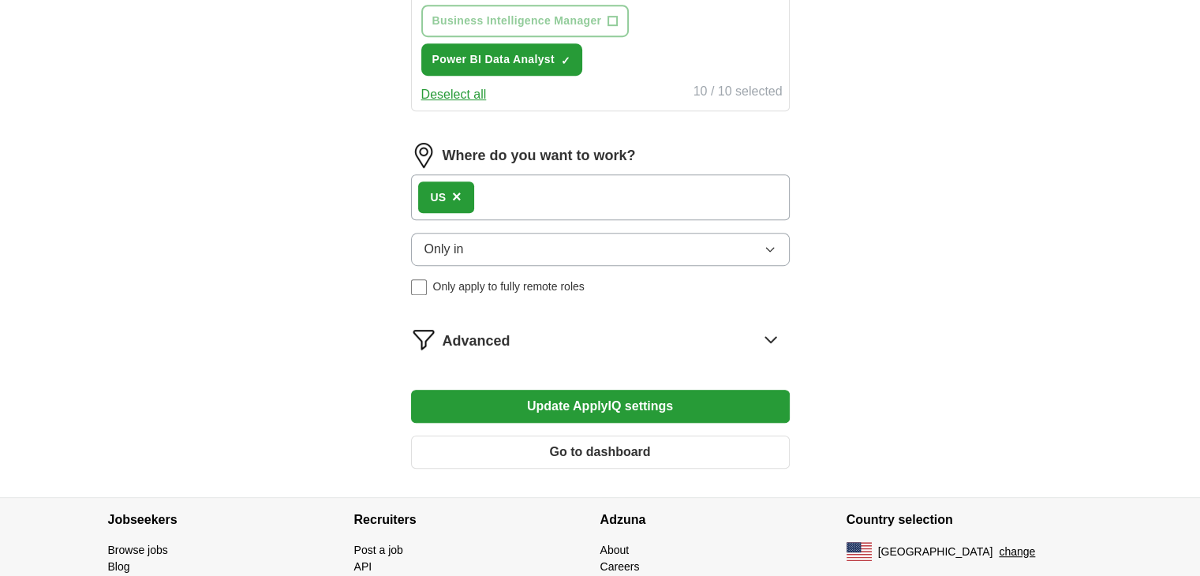
click at [629, 398] on button "Update ApplyIQ settings" at bounding box center [600, 406] width 379 height 33
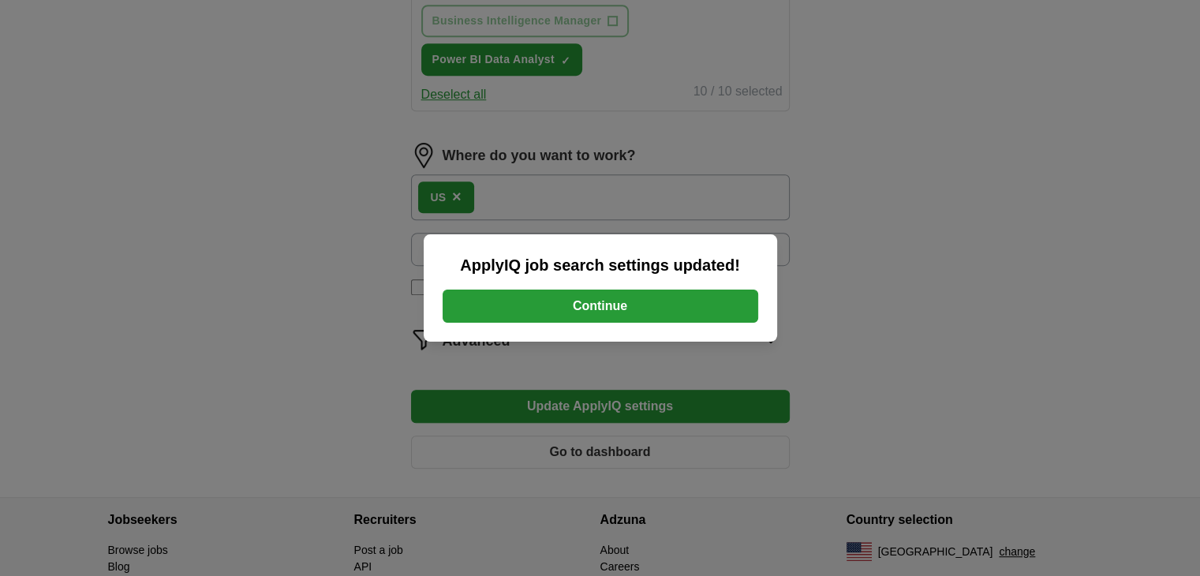
click at [641, 301] on button "Continue" at bounding box center [601, 306] width 316 height 33
